Goal: Transaction & Acquisition: Purchase product/service

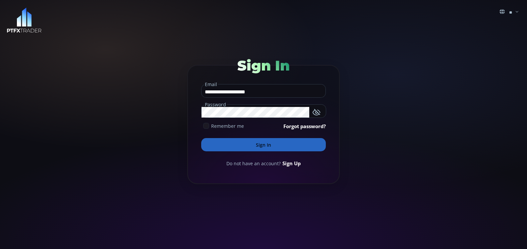
click at [208, 126] on icon at bounding box center [206, 126] width 6 height 6
click at [240, 143] on button "Sign In" at bounding box center [263, 144] width 125 height 13
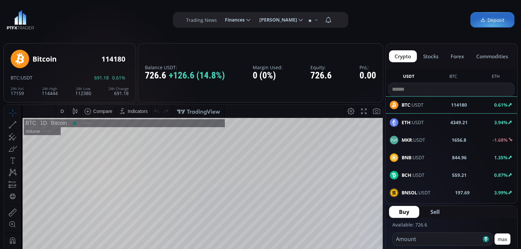
type input "********"
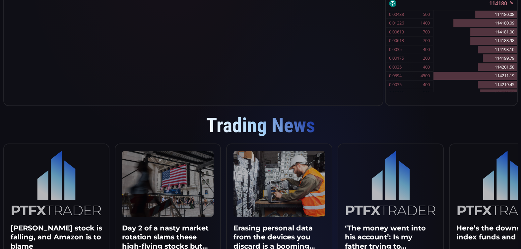
scroll to position [226, 0]
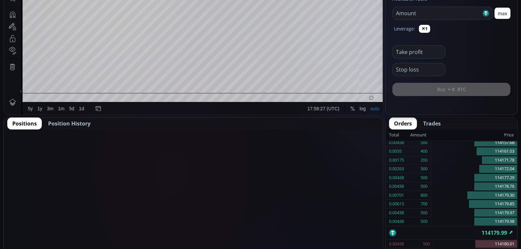
click at [68, 123] on span "Position History" at bounding box center [69, 124] width 42 height 8
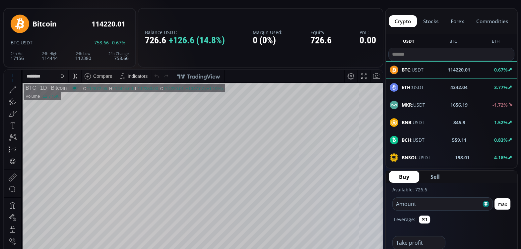
scroll to position [34, 0]
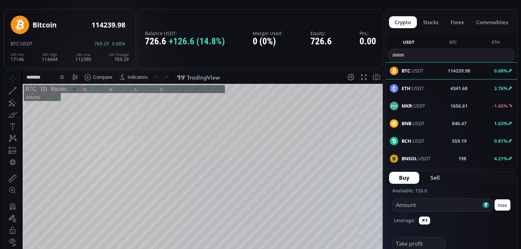
click at [407, 87] on b "ETH" at bounding box center [406, 88] width 9 height 6
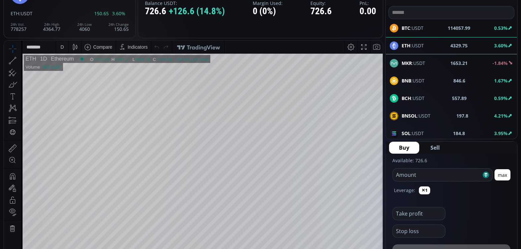
scroll to position [8, 0]
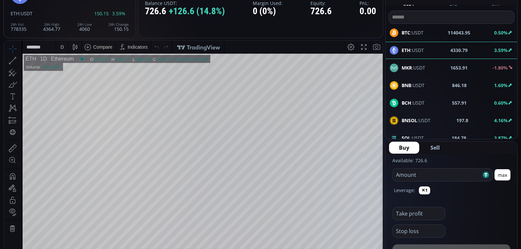
click at [431, 33] on div "BTC :USDT 114043.95 0.50%" at bounding box center [451, 33] width 123 height 9
click at [41, 59] on div "1D" at bounding box center [41, 59] width 11 height 6
click at [42, 57] on div "1D" at bounding box center [41, 59] width 11 height 6
click at [42, 58] on div "1D" at bounding box center [41, 59] width 11 height 6
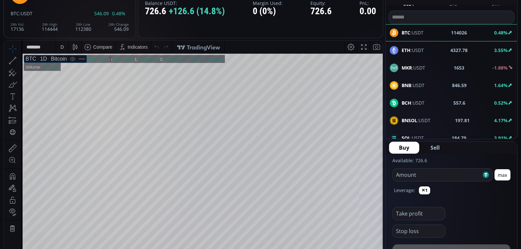
click at [42, 58] on div "1D" at bounding box center [41, 59] width 11 height 6
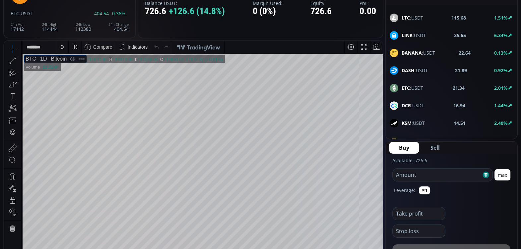
scroll to position [207, 0]
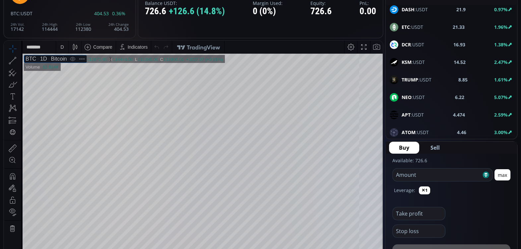
click at [39, 56] on div "1D" at bounding box center [41, 59] width 11 height 6
click at [408, 95] on b "NEO" at bounding box center [407, 97] width 10 height 6
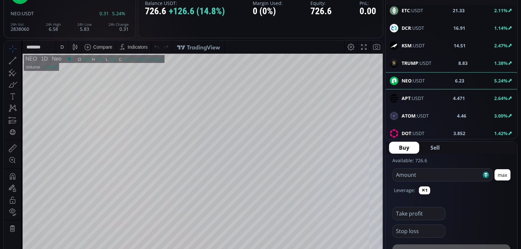
scroll to position [240, 0]
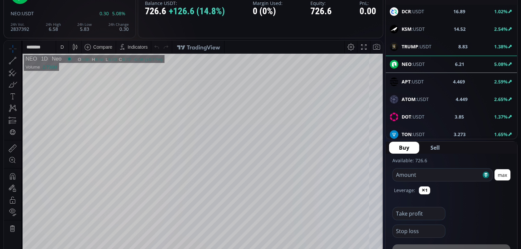
click at [410, 96] on b "ATOM" at bounding box center [409, 99] width 14 height 6
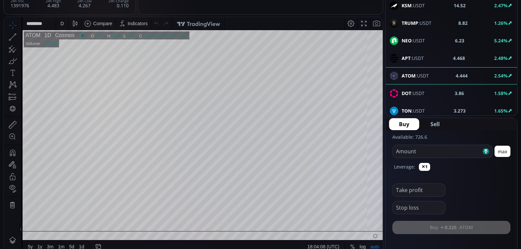
scroll to position [91, 0]
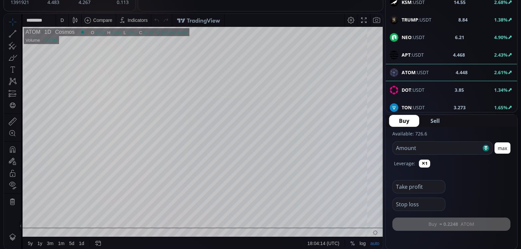
click at [391, 103] on use at bounding box center [394, 107] width 9 height 9
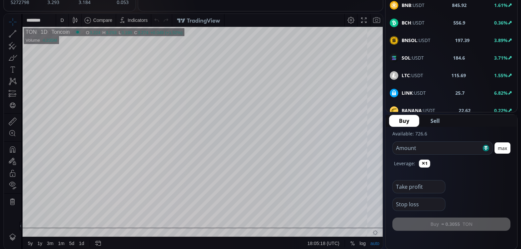
scroll to position [59, 0]
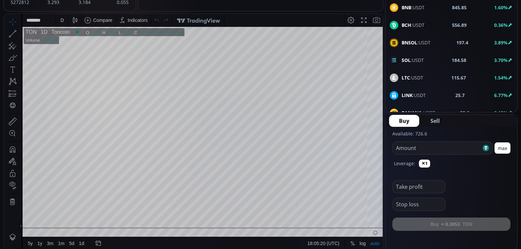
click at [410, 93] on b "LINK" at bounding box center [407, 95] width 11 height 6
click at [43, 32] on div "1D" at bounding box center [42, 32] width 11 height 6
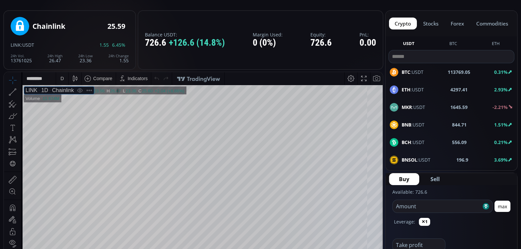
click at [408, 88] on b "ETH" at bounding box center [406, 90] width 9 height 6
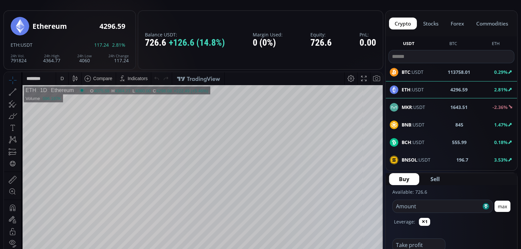
click at [435, 178] on span "Sell" at bounding box center [435, 179] width 9 height 8
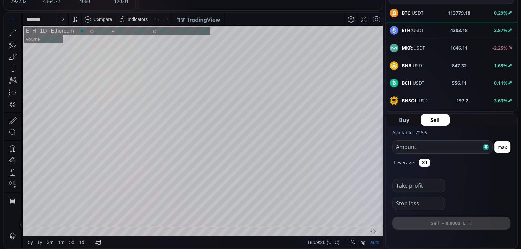
scroll to position [95, 0]
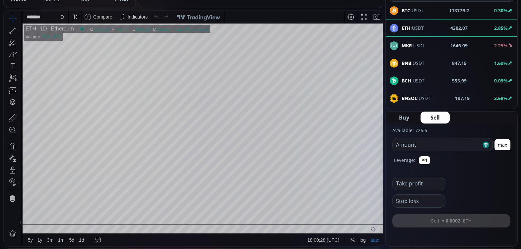
click at [424, 143] on input "number" at bounding box center [437, 145] width 89 height 13
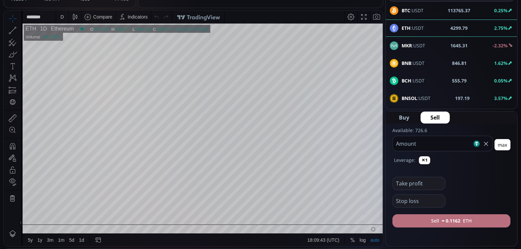
type input "***"
click at [452, 221] on b "≈ 0.1162" at bounding box center [451, 221] width 19 height 7
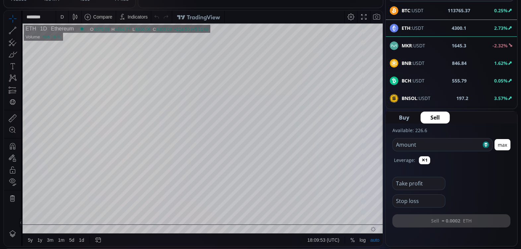
click at [470, 20] on div "BTC :USDT 113765.37 0.25%" at bounding box center [451, 28] width 131 height 17
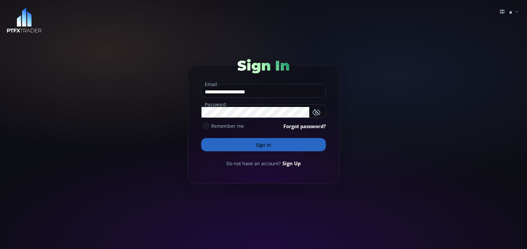
click at [207, 124] on icon at bounding box center [206, 126] width 6 height 6
click at [270, 144] on button "Sign In" at bounding box center [263, 144] width 125 height 13
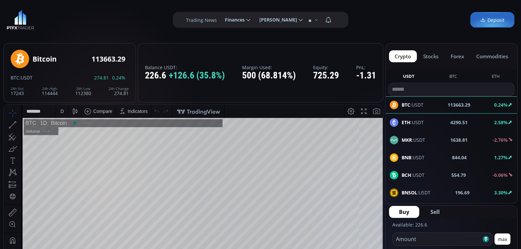
scroll to position [91, 0]
click at [257, 22] on span "[PERSON_NAME]" at bounding box center [276, 19] width 42 height 13
click at [254, 22] on input "**********" at bounding box center [254, 20] width 0 height 7
click at [246, 20] on use at bounding box center [248, 20] width 4 height 2
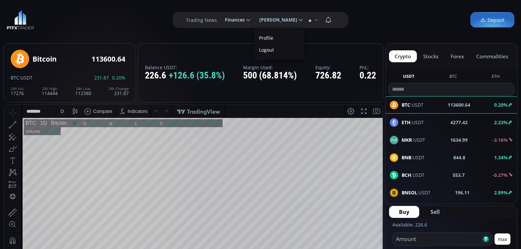
click at [220, 20] on input "********" at bounding box center [220, 20] width 0 height 7
click at [229, 47] on label "Withdrawal" at bounding box center [237, 50] width 32 height 10
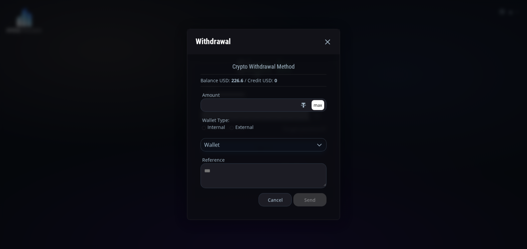
click at [328, 40] on icon at bounding box center [328, 42] width 8 height 8
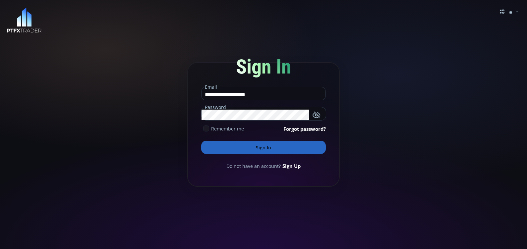
click at [206, 129] on use at bounding box center [206, 128] width 4 height 3
click at [253, 151] on button "Sign In" at bounding box center [263, 147] width 125 height 13
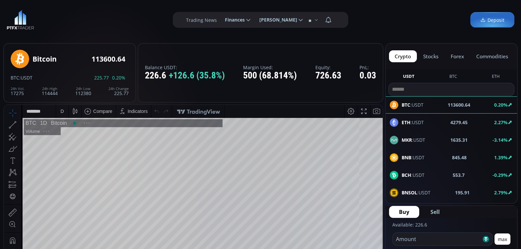
scroll to position [91, 0]
click at [245, 19] on icon at bounding box center [248, 20] width 6 height 6
click at [220, 19] on input "********" at bounding box center [220, 20] width 0 height 7
click at [228, 37] on link "Deposit" at bounding box center [237, 38] width 32 height 10
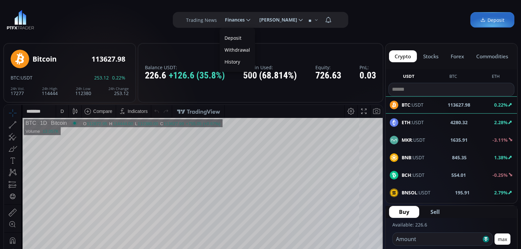
scroll to position [0, 0]
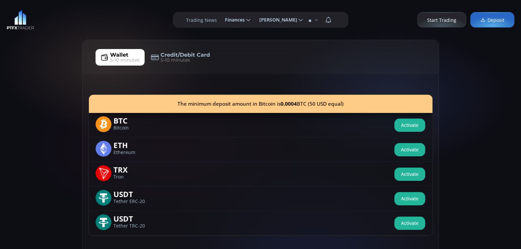
click at [190, 53] on span "Credit/Debit Card" at bounding box center [185, 55] width 49 height 8
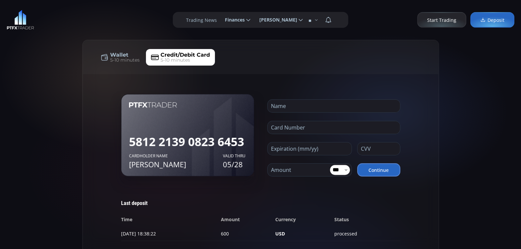
click at [246, 20] on use at bounding box center [248, 20] width 4 height 2
click at [220, 20] on input "********" at bounding box center [220, 20] width 0 height 7
click at [227, 48] on label "Withdrawal" at bounding box center [237, 50] width 32 height 10
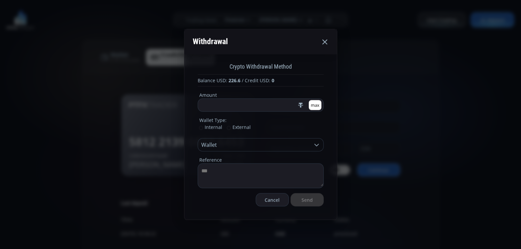
click at [227, 127] on span "External" at bounding box center [239, 127] width 24 height 6
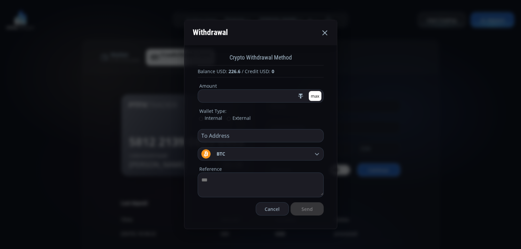
click at [316, 154] on icon at bounding box center [317, 154] width 6 height 6
click at [211, 154] on input "***" at bounding box center [211, 154] width 0 height 7
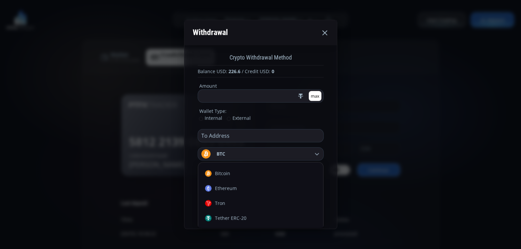
click at [388, 129] on div "Withdrawal Crypto Withdrawal Method Balance USD: 226.6 / Credit USD: 0 Amount *…" at bounding box center [260, 124] width 521 height 249
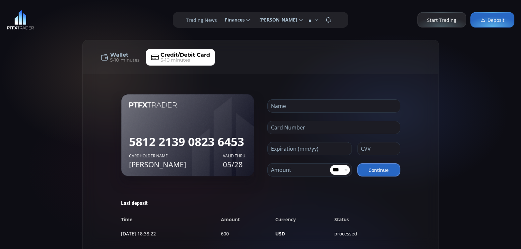
drag, startPoint x: 239, startPoint y: 21, endPoint x: 242, endPoint y: 28, distance: 7.7
click at [242, 28] on div "**********" at bounding box center [260, 20] width 175 height 16
click at [245, 19] on icon at bounding box center [248, 20] width 6 height 6
click at [220, 19] on input "********" at bounding box center [220, 20] width 0 height 7
click at [222, 59] on link "History" at bounding box center [237, 62] width 32 height 10
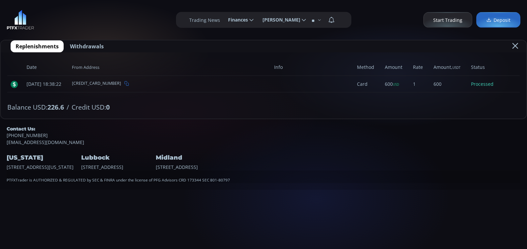
click at [453, 18] on span "Start Trading" at bounding box center [448, 20] width 29 height 7
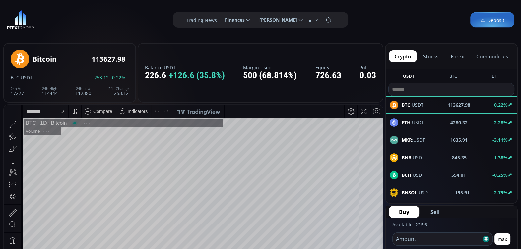
scroll to position [91, 0]
click at [486, 57] on button "commodities" at bounding box center [491, 56] width 43 height 12
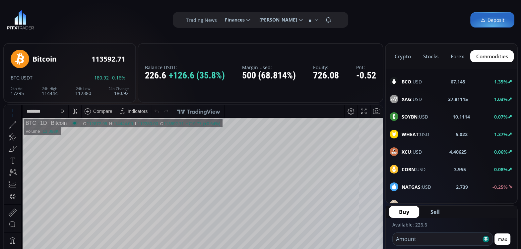
scroll to position [58, 0]
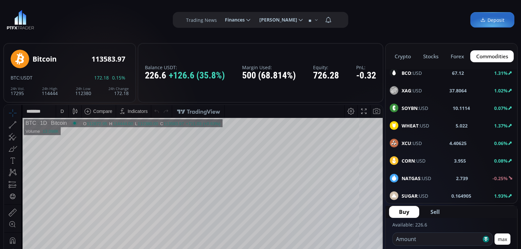
click at [394, 175] on use at bounding box center [394, 178] width 9 height 9
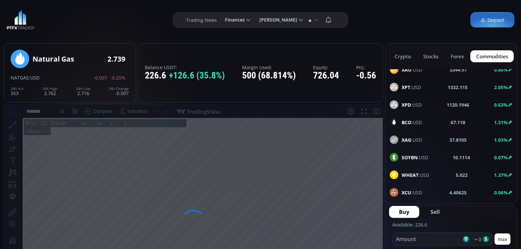
scroll to position [8, 0]
click at [406, 122] on b "BCO" at bounding box center [407, 123] width 10 height 6
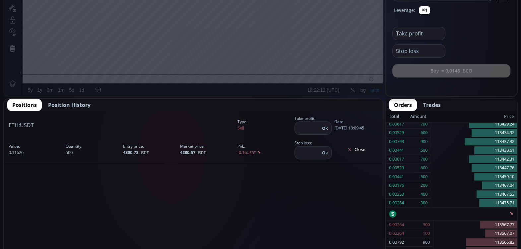
scroll to position [41, 0]
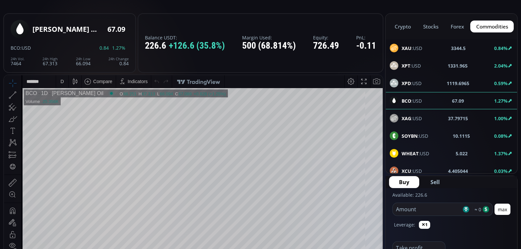
scroll to position [41, 0]
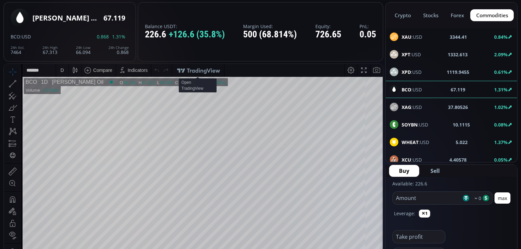
click at [205, 68] on img at bounding box center [197, 69] width 45 height 13
